Goal: Task Accomplishment & Management: Manage account settings

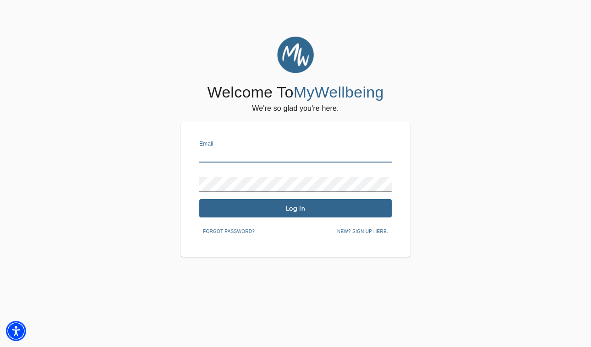
click at [250, 156] on input "text" at bounding box center [295, 155] width 192 height 15
click at [271, 142] on div "Email" at bounding box center [295, 152] width 192 height 22
click at [271, 151] on input "text" at bounding box center [295, 155] width 192 height 15
type input "[EMAIL_ADDRESS][DOMAIN_NAME]"
click at [291, 208] on span "Log In" at bounding box center [295, 208] width 185 height 9
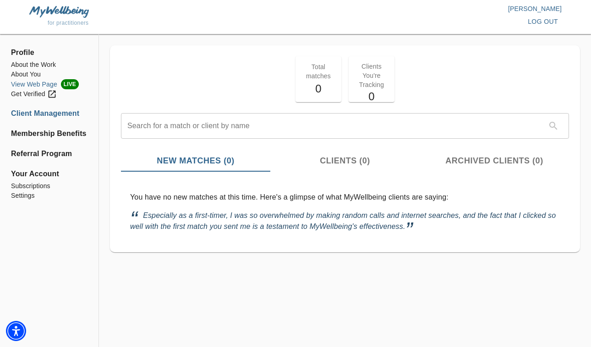
click at [27, 83] on li "View Web Page LIVE" at bounding box center [49, 84] width 77 height 10
